Goal: Transaction & Acquisition: Purchase product/service

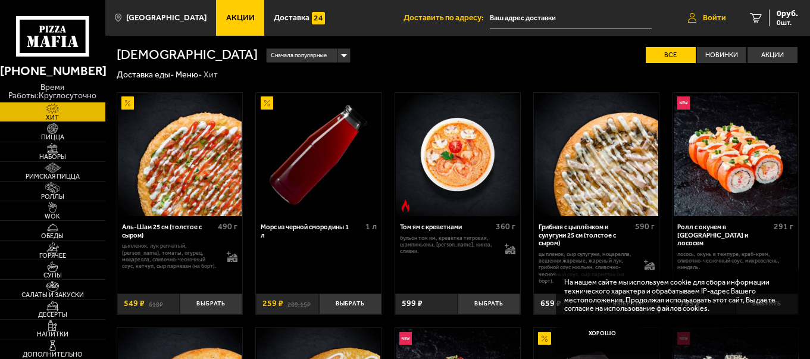
click at [710, 21] on span "Войти" at bounding box center [714, 18] width 23 height 8
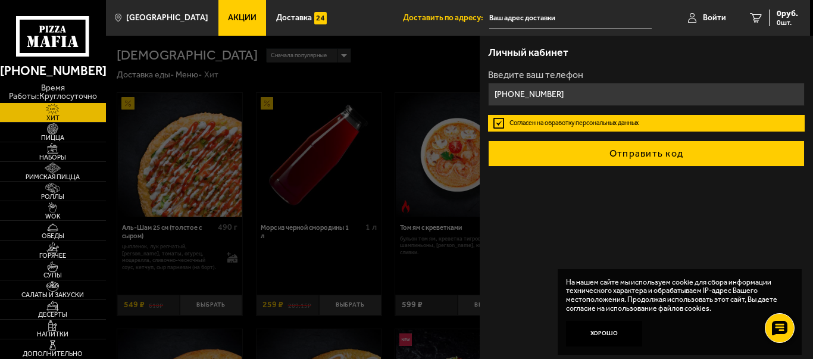
type input "+7 (911) 282-12-54"
click at [621, 154] on button "Отправить код" at bounding box center [646, 153] width 316 height 26
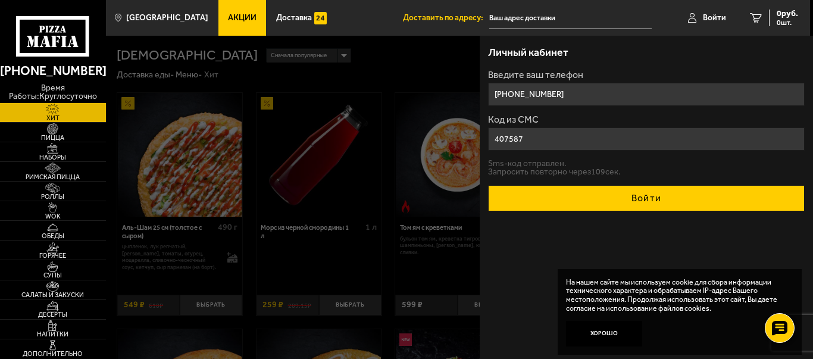
type input "407587"
click at [638, 192] on button "Войти" at bounding box center [646, 198] width 316 height 26
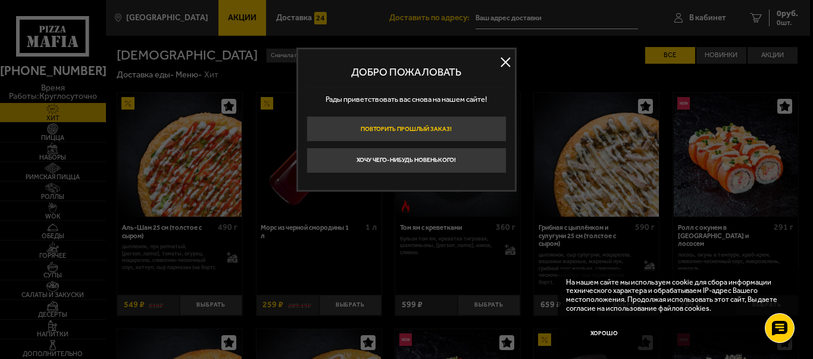
click at [413, 132] on button "Повторить прошлый заказ!" at bounding box center [406, 129] width 200 height 26
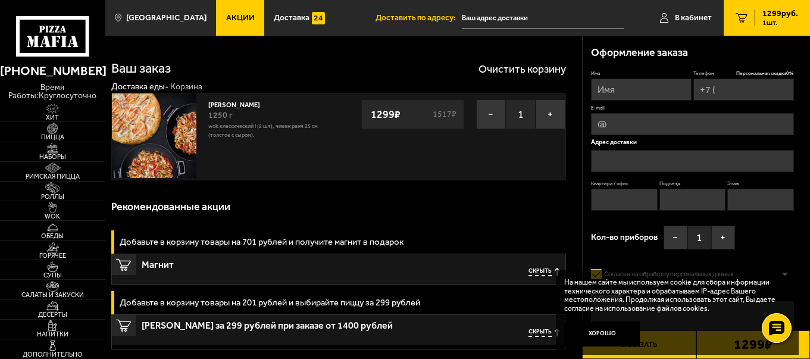
type input "+7 (911) 282-12-54"
type input "[STREET_ADDRESS]"
type input "6"
type input "1"
type input "3"
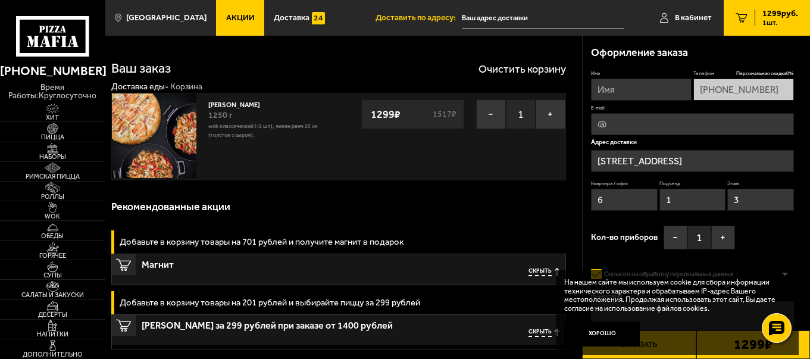
type input "Камышовая улица, 11"
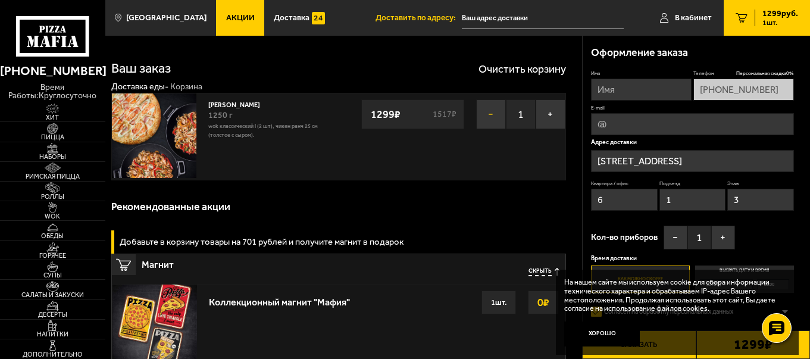
click at [488, 112] on button "−" at bounding box center [491, 114] width 30 height 30
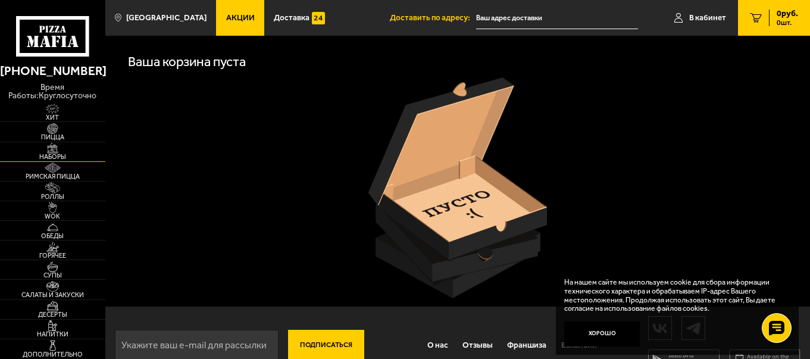
click at [47, 156] on span "Наборы" at bounding box center [52, 156] width 105 height 7
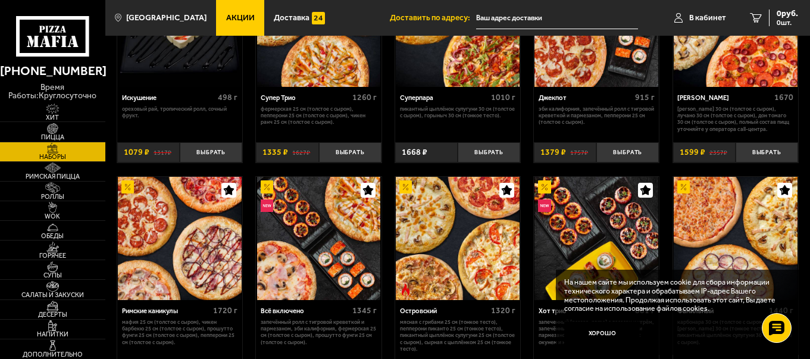
scroll to position [540, 0]
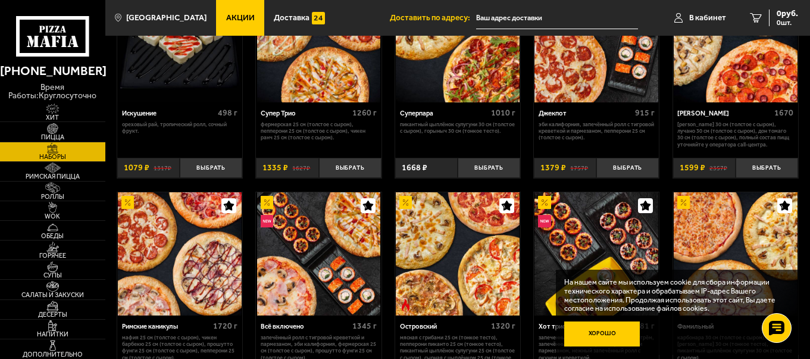
click at [587, 337] on button "Хорошо" at bounding box center [602, 334] width 76 height 26
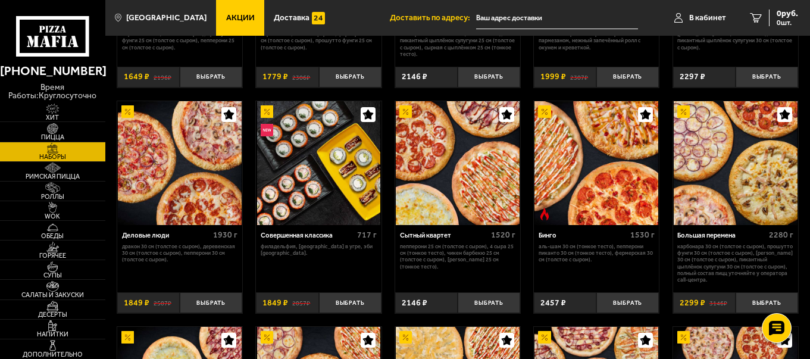
scroll to position [851, 0]
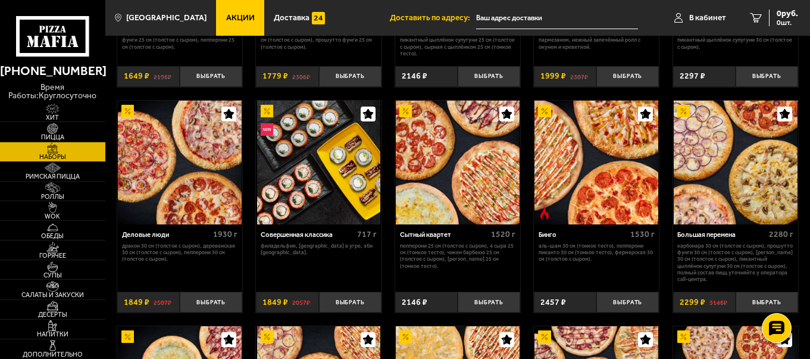
drag, startPoint x: 204, startPoint y: 269, endPoint x: 111, endPoint y: 118, distance: 177.6
click at [111, 118] on div "Джентельмен клуб 820 г Пикантный цыплёнок сулугуни 25 см (тонкое тесто), Чикен …" at bounding box center [457, 21] width 704 height 1582
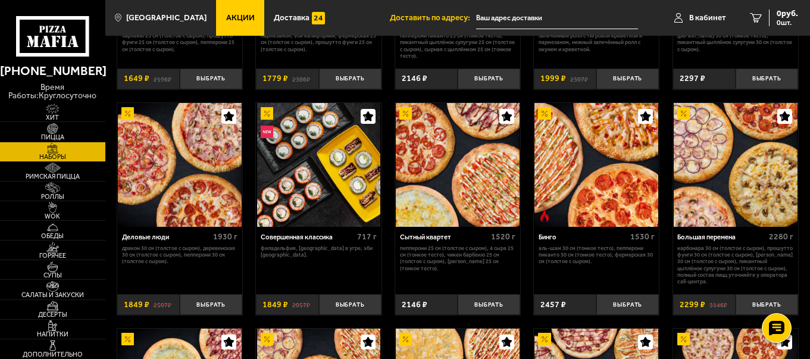
scroll to position [845, 0]
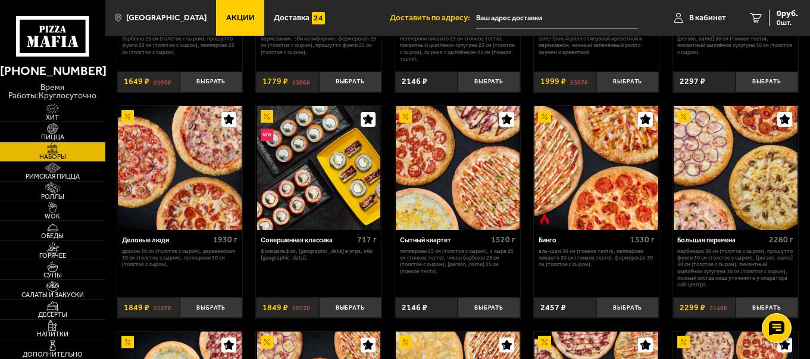
drag, startPoint x: 698, startPoint y: 235, endPoint x: 667, endPoint y: 282, distance: 56.3
click at [663, 286] on div "Джентельмен клуб 820 г Пикантный цыплёнок сулугуни 25 см (тонкое тесто), Чикен …" at bounding box center [457, 27] width 704 height 1582
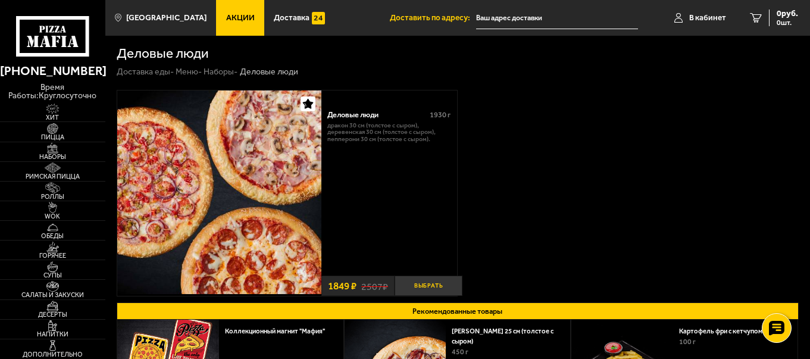
click at [441, 288] on button "Выбрать" at bounding box center [428, 285] width 68 height 21
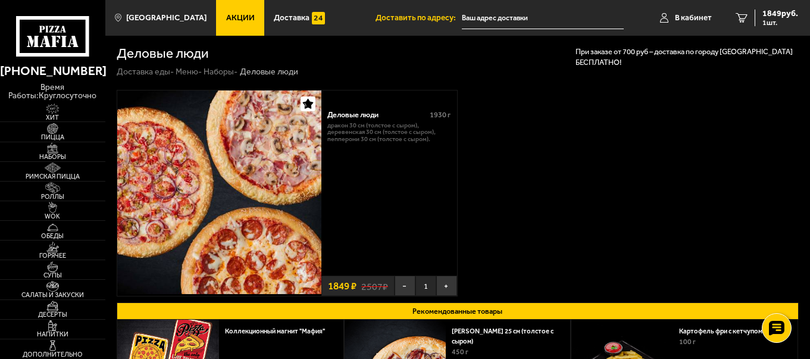
click at [535, 22] on input "text" at bounding box center [543, 18] width 162 height 22
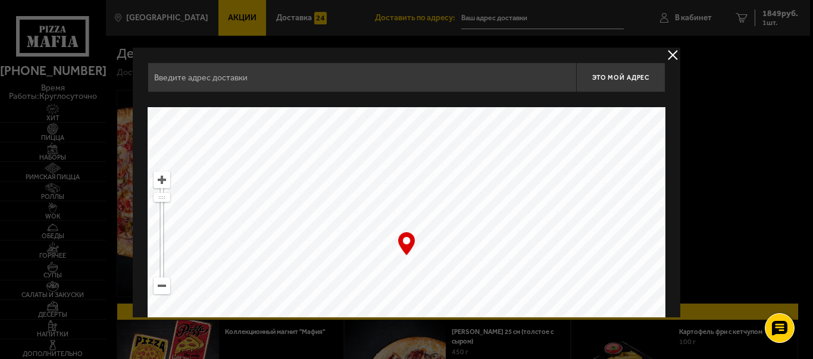
click at [504, 83] on input "text" at bounding box center [362, 77] width 428 height 30
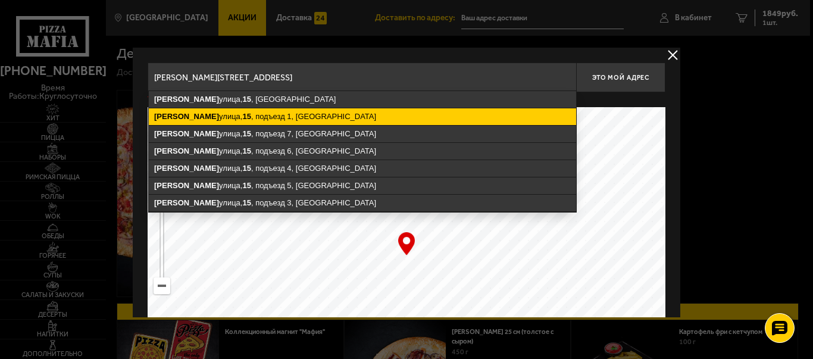
click at [318, 123] on ymaps "Ленская улица, 15 , подъезд 1, Санкт-Петербург" at bounding box center [362, 116] width 427 height 17
type input "Санкт-Петербург, Ленская улица, 15, подъезд 1"
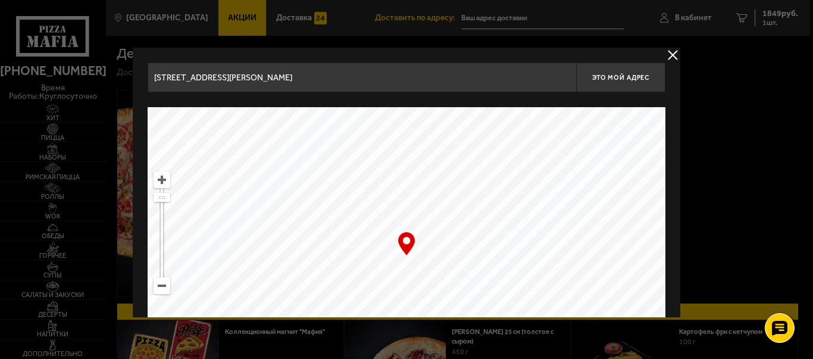
click at [405, 247] on div "… © Яндекс Условия использования Открыть в Яндекс.Картах Создать свою карту" at bounding box center [407, 255] width 518 height 297
click at [608, 83] on button "Это мой адрес" at bounding box center [620, 77] width 89 height 30
type input "Ленская улица, 15, подъезд 1"
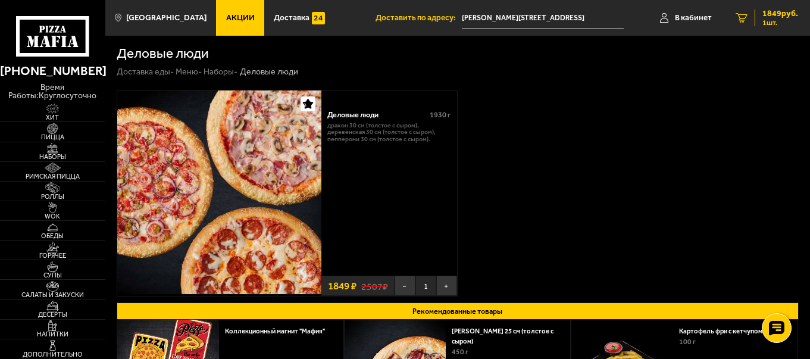
click at [773, 17] on span "1849 руб." at bounding box center [780, 14] width 36 height 8
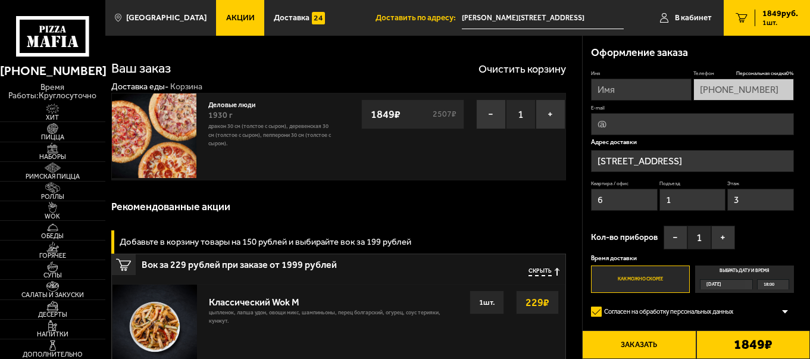
type input "Ленская улица, 15, подъезд 1"
drag, startPoint x: 620, startPoint y: 193, endPoint x: 616, endPoint y: 197, distance: 6.3
click at [616, 197] on input "6" at bounding box center [624, 200] width 67 height 22
type input "9"
click at [735, 204] on input "3" at bounding box center [760, 200] width 67 height 22
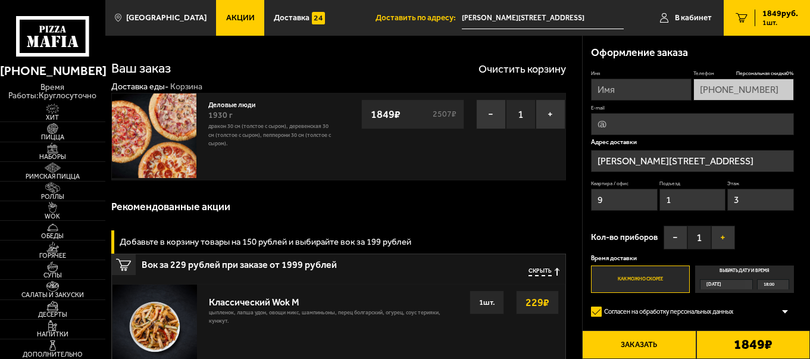
click at [719, 239] on button "+" at bounding box center [723, 237] width 24 height 24
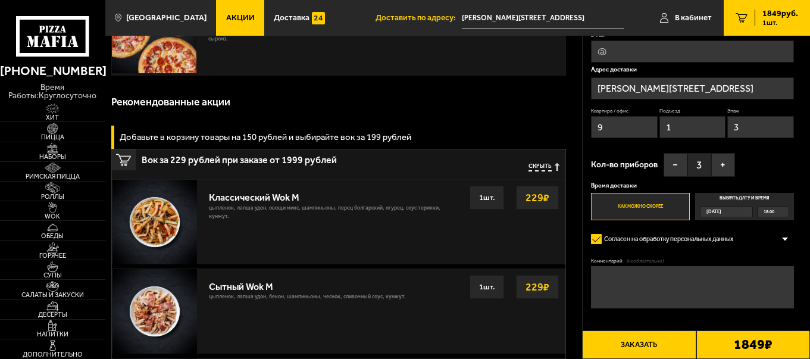
scroll to position [104, 0]
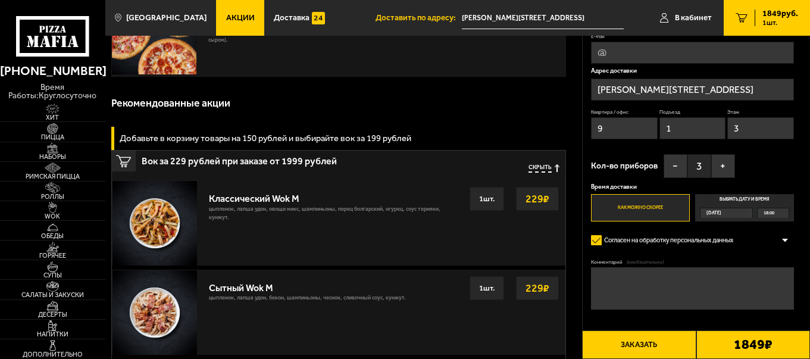
click at [771, 214] on span "18:00" at bounding box center [768, 213] width 11 height 10
click at [0, 0] on input "Выбрать дату и время Сегодня 18:00" at bounding box center [0, 0] width 0 height 0
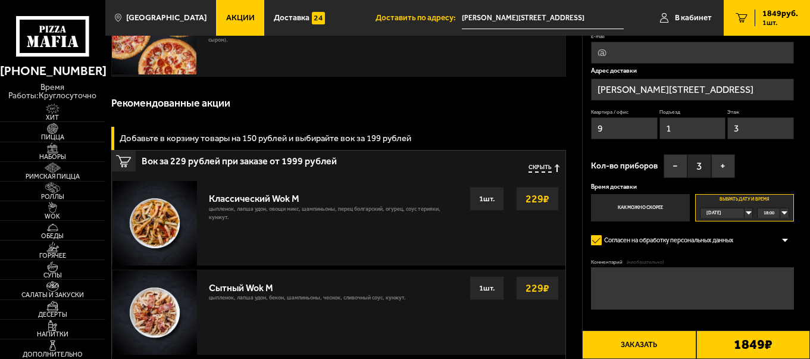
click at [783, 214] on div "18:00" at bounding box center [772, 213] width 30 height 10
click at [777, 244] on li "18:30" at bounding box center [772, 244] width 29 height 11
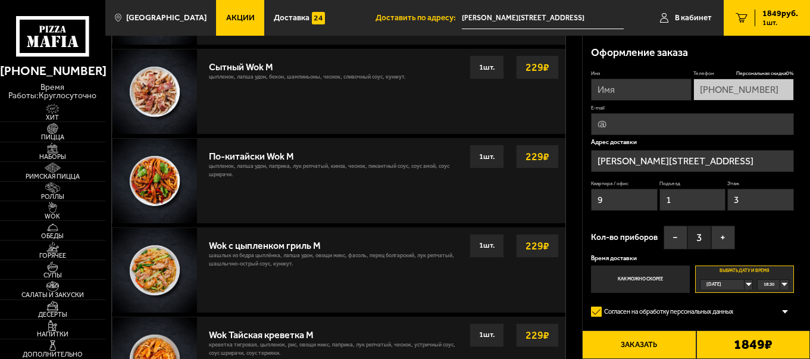
scroll to position [0, 0]
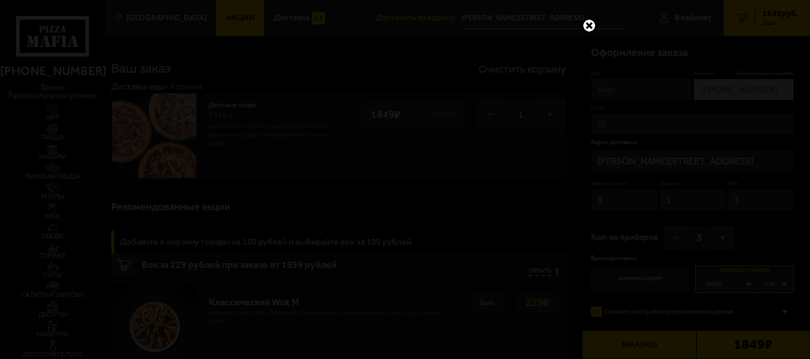
click at [584, 27] on link at bounding box center [588, 25] width 15 height 15
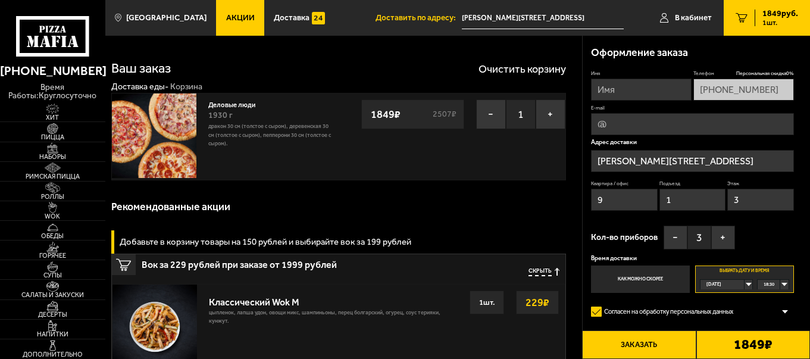
click at [660, 341] on button "Заказать" at bounding box center [639, 344] width 114 height 29
click at [657, 90] on input "Имя" at bounding box center [641, 90] width 101 height 22
type input "Елизавета Клочкова"
click at [711, 126] on input "vetaklochkova@gmail.com" at bounding box center [692, 124] width 202 height 22
type input "klochkova.lisa@yandex.ru"
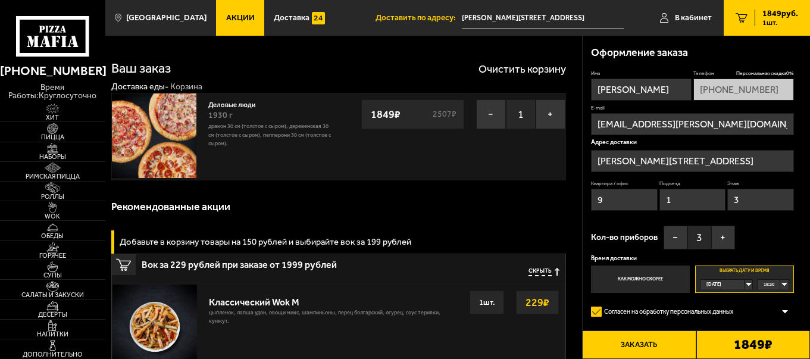
click at [644, 341] on button "Заказать" at bounding box center [639, 344] width 114 height 29
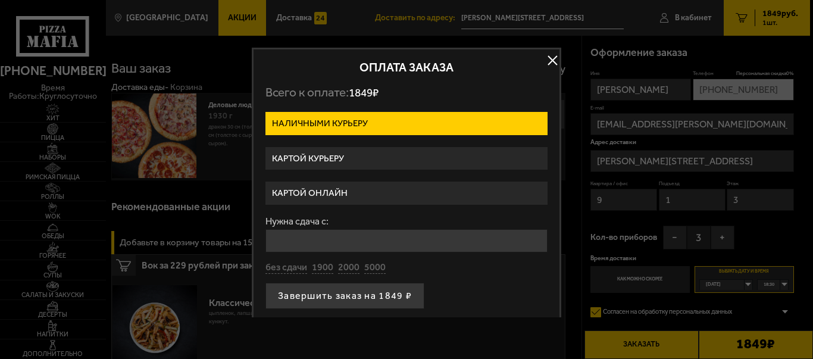
click at [552, 57] on button "button" at bounding box center [552, 61] width 18 height 18
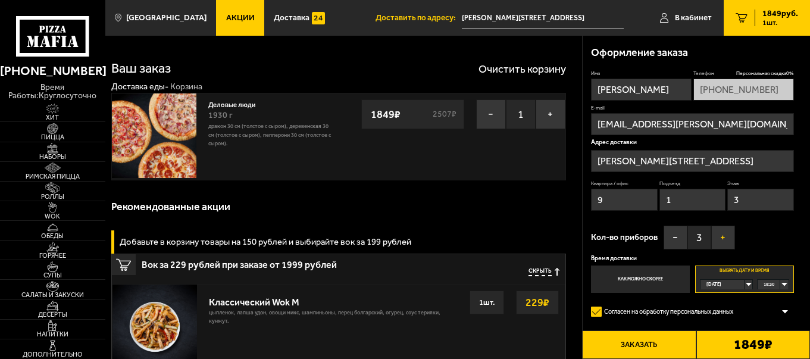
click at [721, 235] on button "+" at bounding box center [723, 237] width 24 height 24
click at [668, 338] on button "Заказать" at bounding box center [639, 344] width 114 height 29
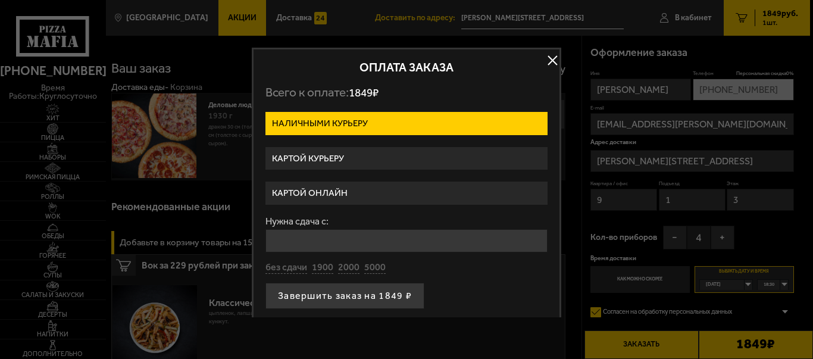
click at [354, 188] on label "Картой онлайн" at bounding box center [406, 192] width 282 height 23
click at [0, 0] on input "Картой онлайн" at bounding box center [0, 0] width 0 height 0
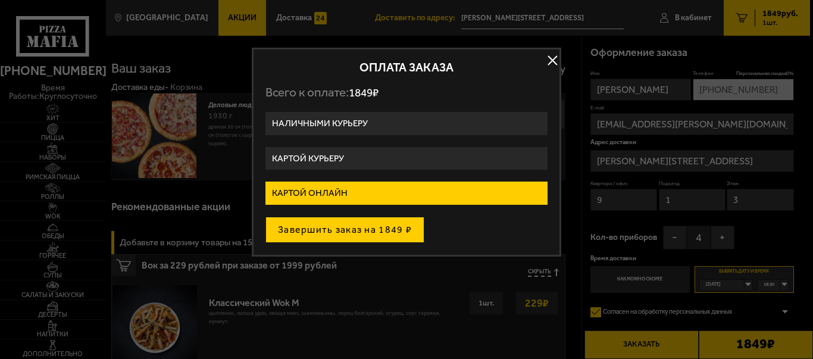
click at [335, 231] on button "Завершить заказ на 1849 ₽" at bounding box center [344, 230] width 159 height 26
